Goal: Register for event/course

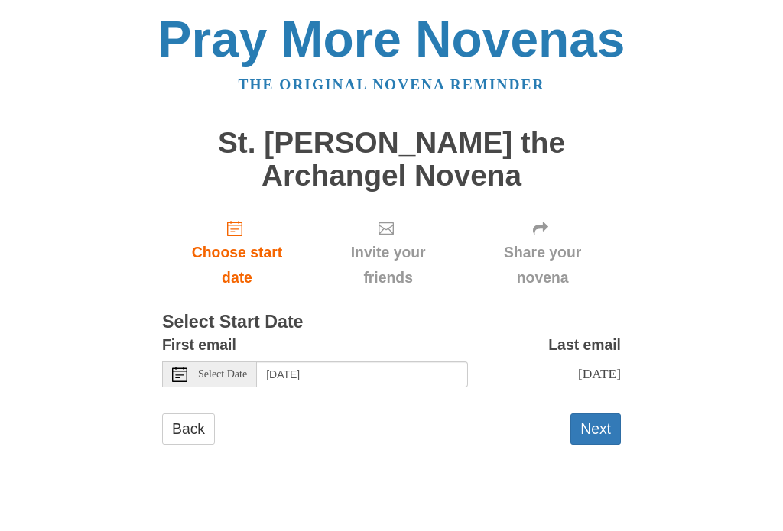
click at [240, 369] on span "Select Date" at bounding box center [222, 374] width 49 height 11
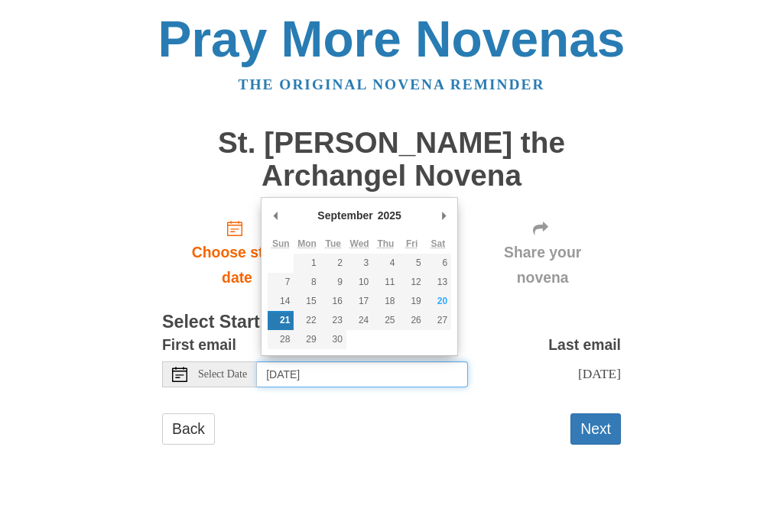
type input "[DATE]"
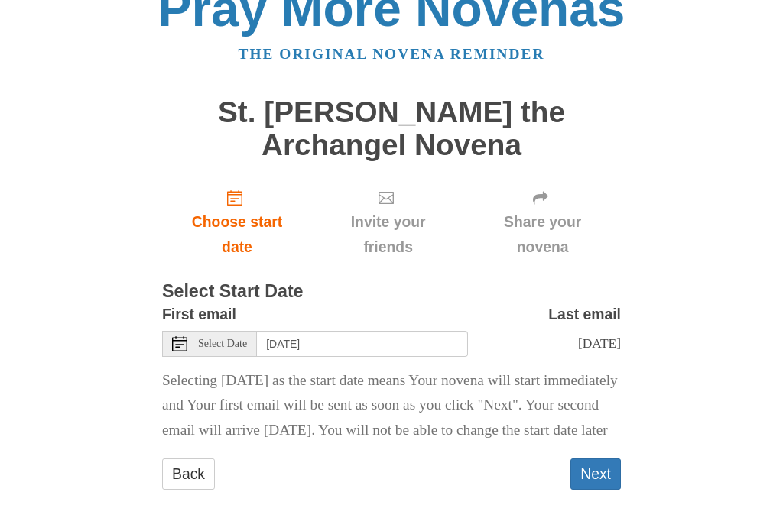
scroll to position [25, 0]
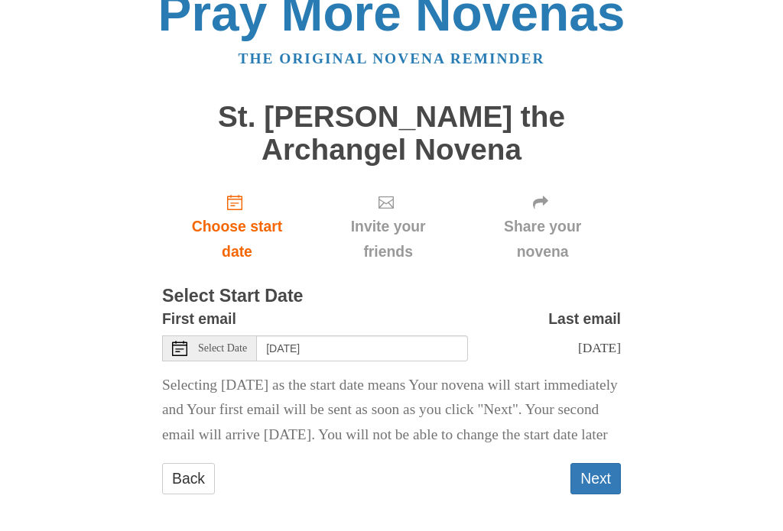
click at [607, 488] on button "Next" at bounding box center [595, 479] width 50 height 31
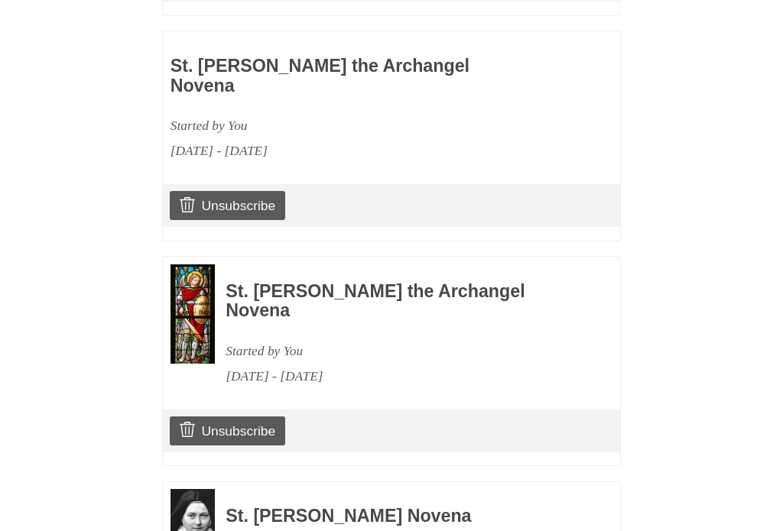
scroll to position [1085, 0]
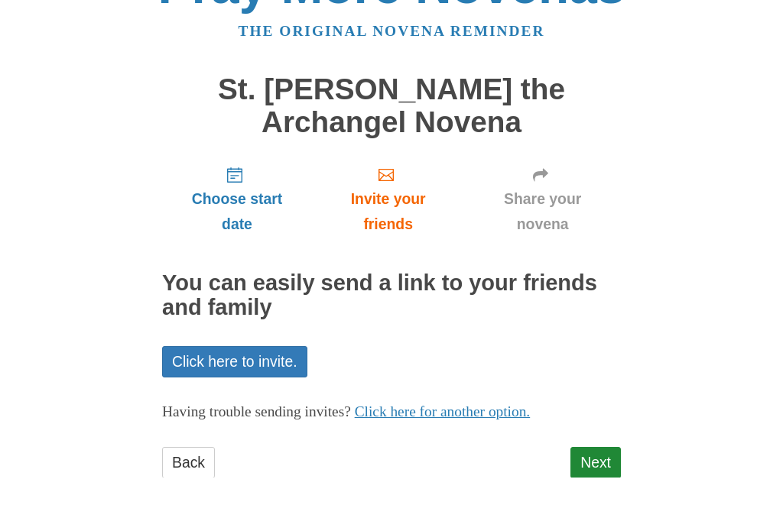
scroll to position [14, 0]
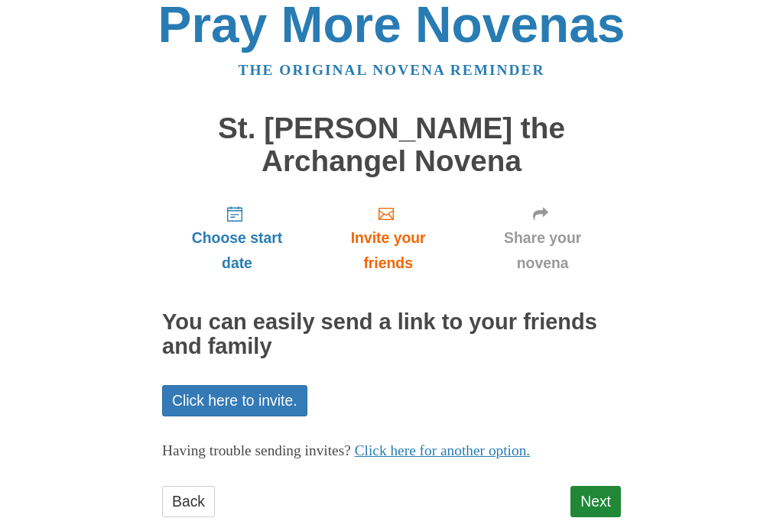
click at [604, 492] on link "Next" at bounding box center [595, 502] width 50 height 31
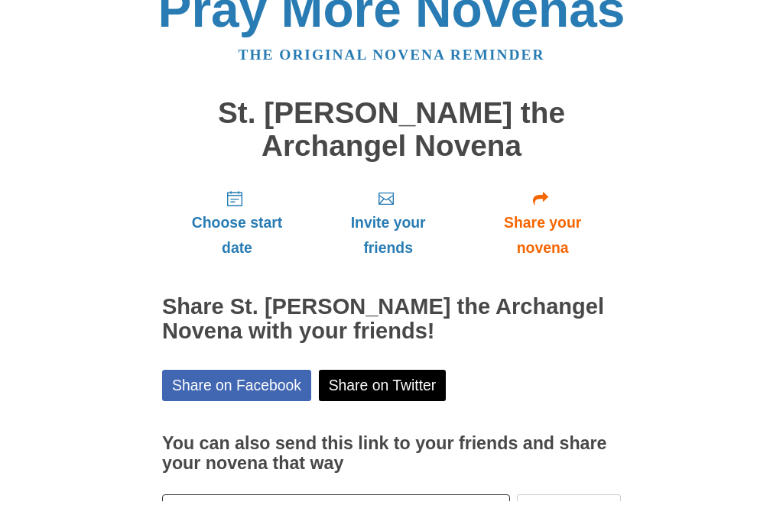
scroll to position [83, 0]
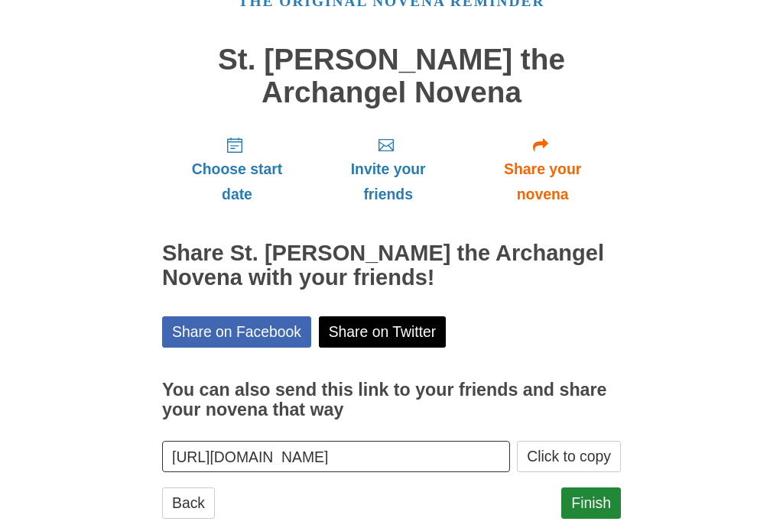
click at [598, 496] on link "Finish" at bounding box center [591, 503] width 60 height 31
